Goal: Check status

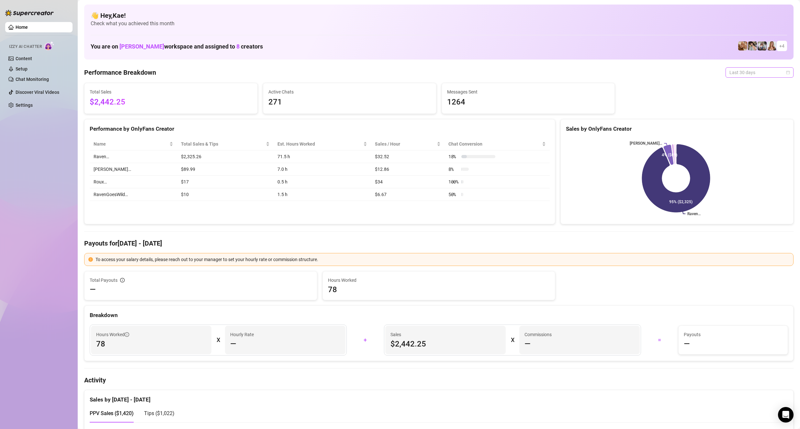
click at [751, 73] on span "Last 30 days" at bounding box center [759, 73] width 60 height 10
click at [745, 106] on div "Last 30 days" at bounding box center [754, 106] width 58 height 7
click at [764, 75] on span "Last 30 days" at bounding box center [759, 73] width 60 height 10
click at [745, 108] on div "Last 30 days" at bounding box center [754, 106] width 58 height 7
click at [747, 71] on span "Last 30 days" at bounding box center [759, 73] width 60 height 10
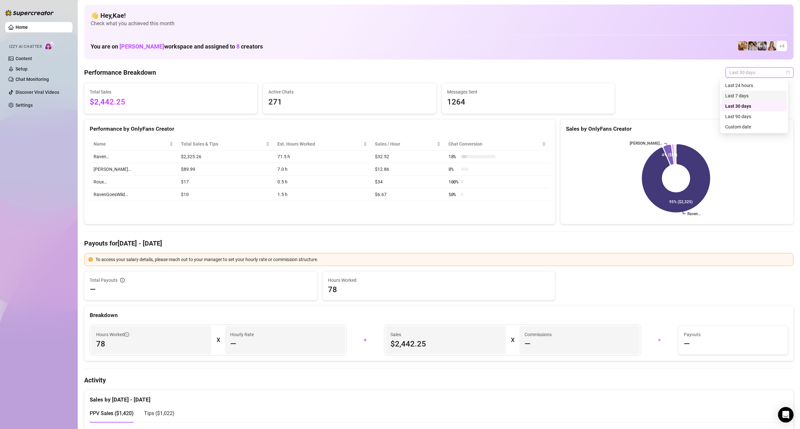
click at [743, 96] on div "Last 7 days" at bounding box center [754, 95] width 58 height 7
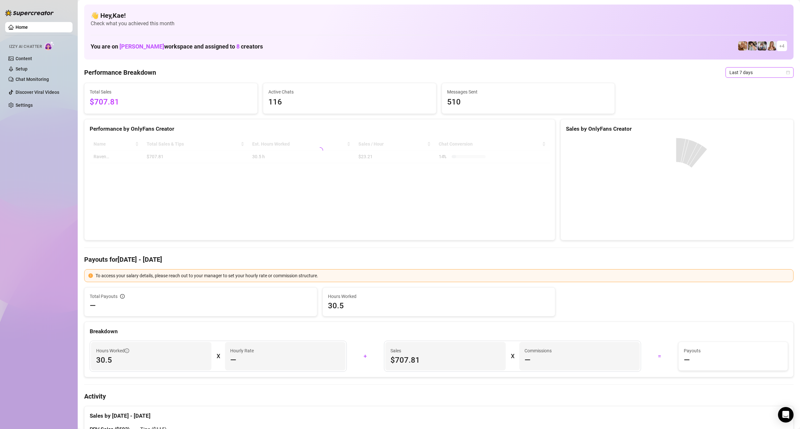
click at [738, 71] on span "Last 7 days" at bounding box center [759, 73] width 60 height 10
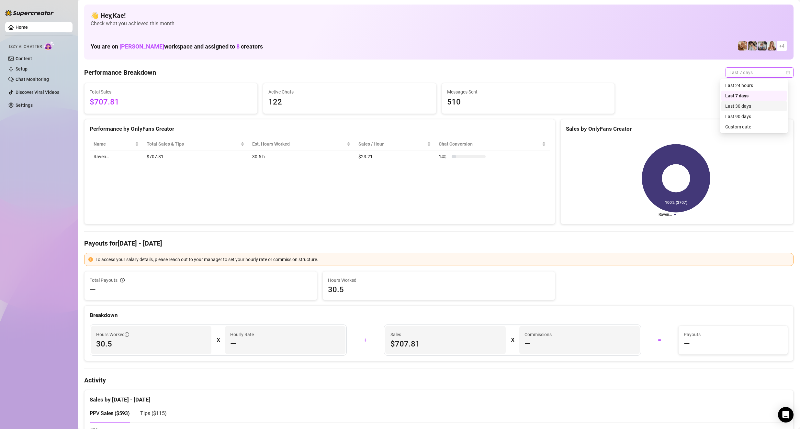
click at [748, 105] on div "Last 30 days" at bounding box center [754, 106] width 58 height 7
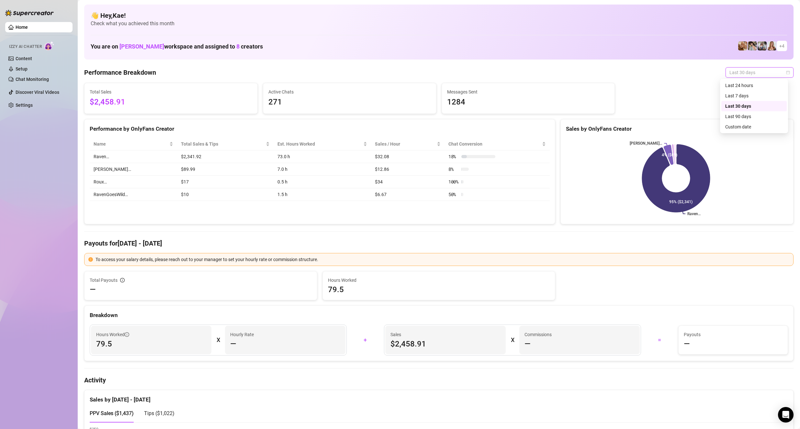
click at [751, 73] on span "Last 30 days" at bounding box center [759, 73] width 60 height 10
click at [750, 97] on div "Last 7 days" at bounding box center [754, 95] width 58 height 7
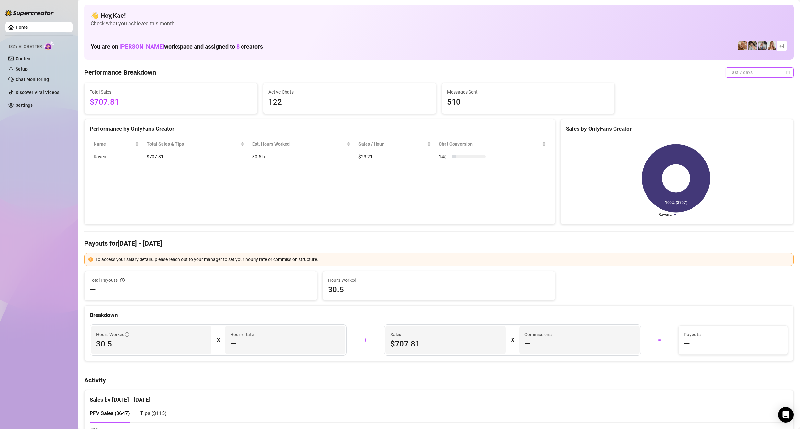
click at [749, 69] on span "Last 7 days" at bounding box center [759, 73] width 60 height 10
click at [744, 105] on div "Last 30 days" at bounding box center [754, 106] width 58 height 7
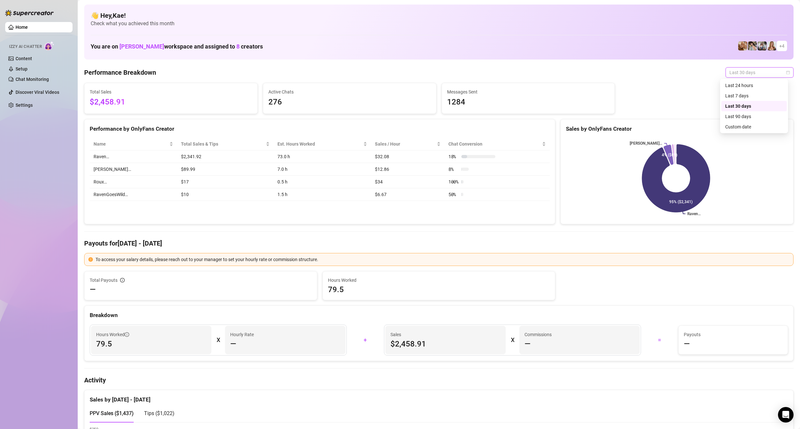
click at [747, 74] on span "Last 30 days" at bounding box center [759, 73] width 60 height 10
